Goal: Navigation & Orientation: Find specific page/section

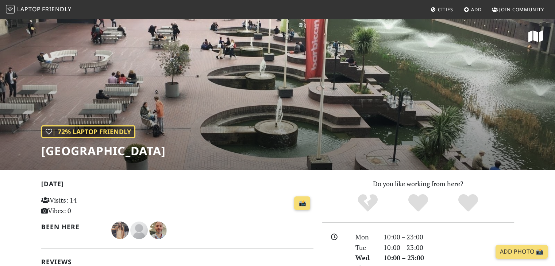
click at [46, 11] on span "Friendly" at bounding box center [56, 9] width 29 height 8
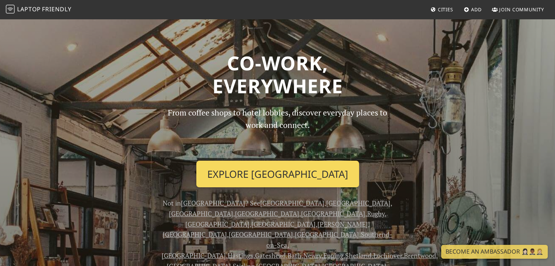
click at [248, 175] on link "Explore [GEOGRAPHIC_DATA]" at bounding box center [277, 174] width 163 height 27
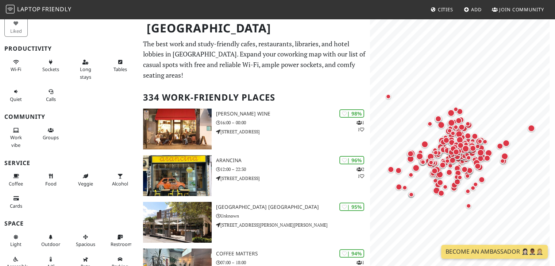
scroll to position [47, 0]
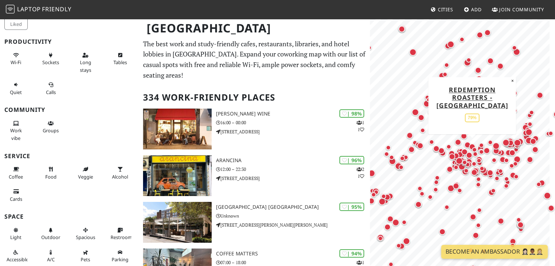
drag, startPoint x: 485, startPoint y: 152, endPoint x: 475, endPoint y: 142, distance: 13.9
click at [475, 142] on div "Map marker" at bounding box center [471, 146] width 9 height 9
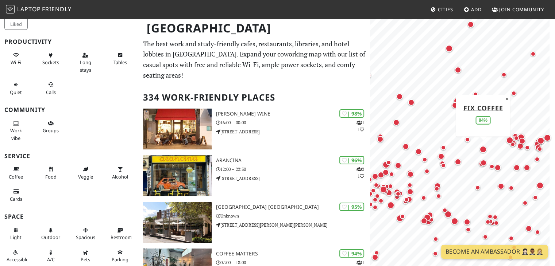
click at [482, 148] on div "Map marker" at bounding box center [482, 149] width 7 height 7
